Goal: Find specific page/section: Find specific page/section

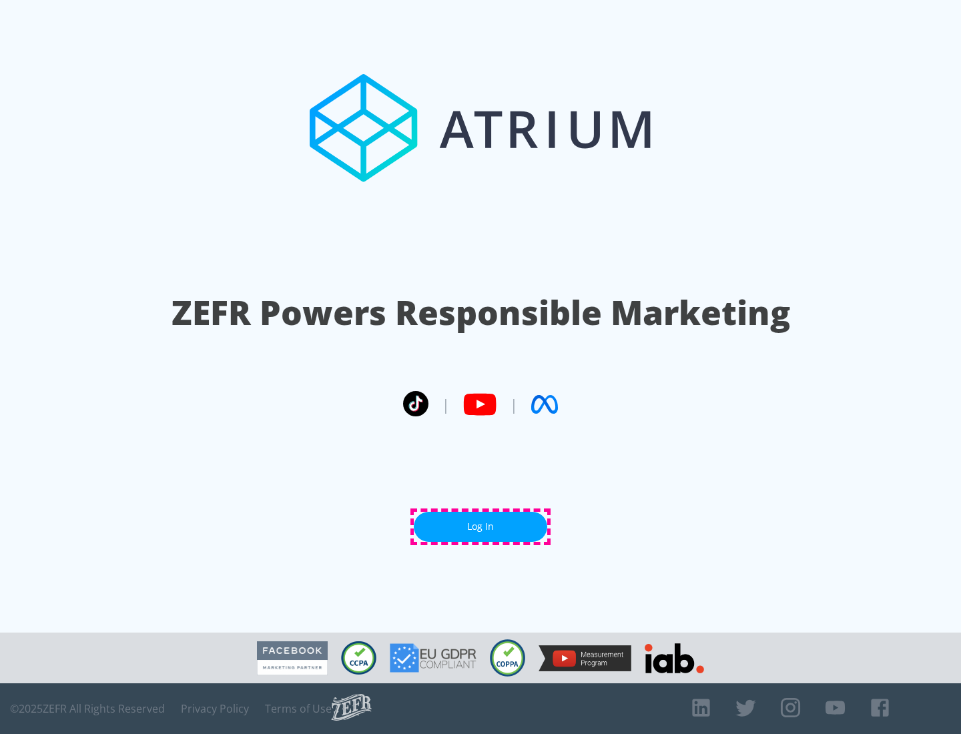
click at [480, 526] on link "Log In" at bounding box center [480, 527] width 133 height 30
